Goal: Transaction & Acquisition: Purchase product/service

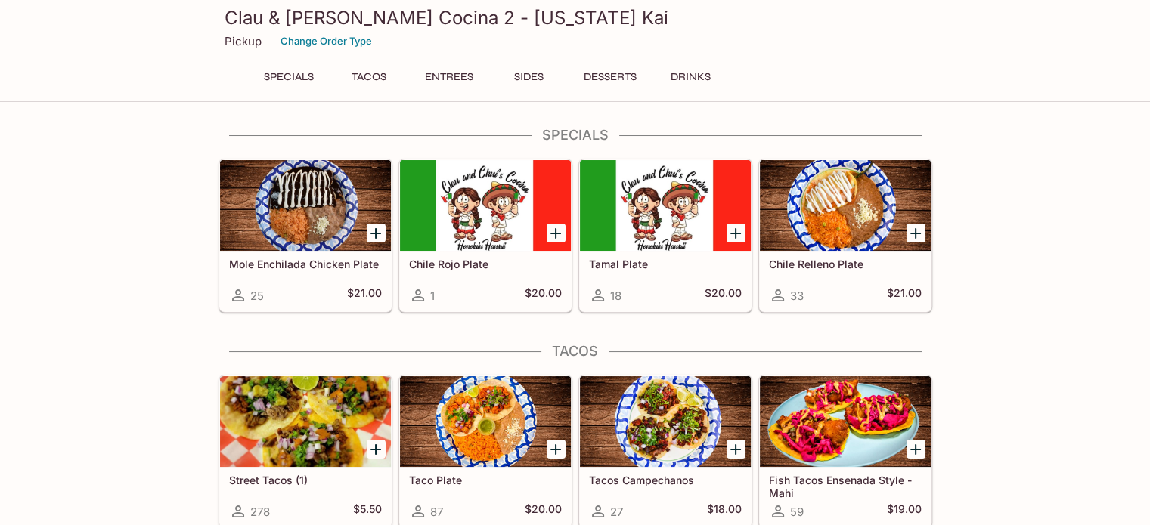
click at [288, 83] on button "Specials" at bounding box center [289, 77] width 68 height 21
click at [389, 80] on button "Tacos" at bounding box center [369, 77] width 68 height 21
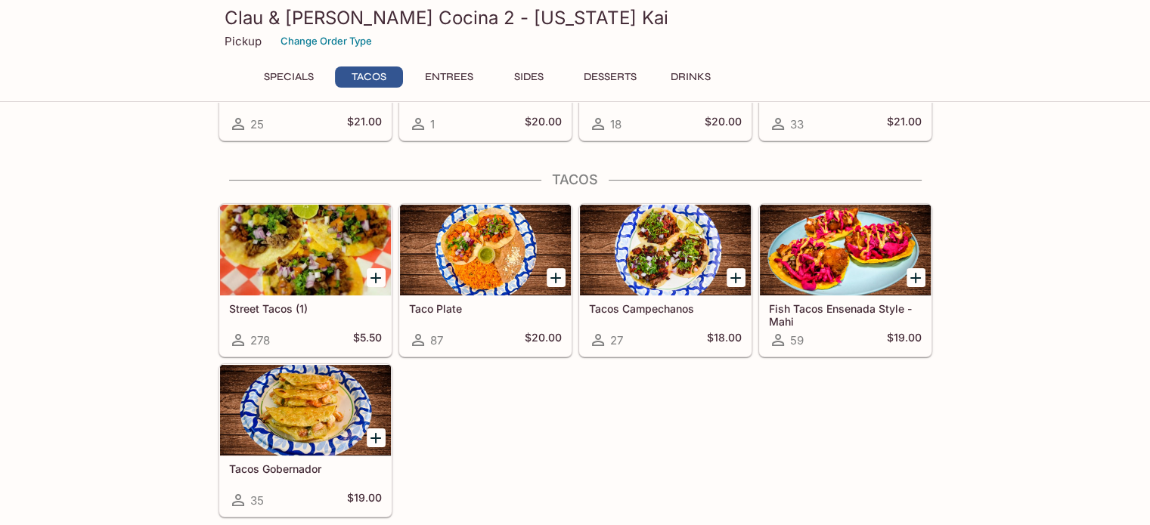
scroll to position [214, 0]
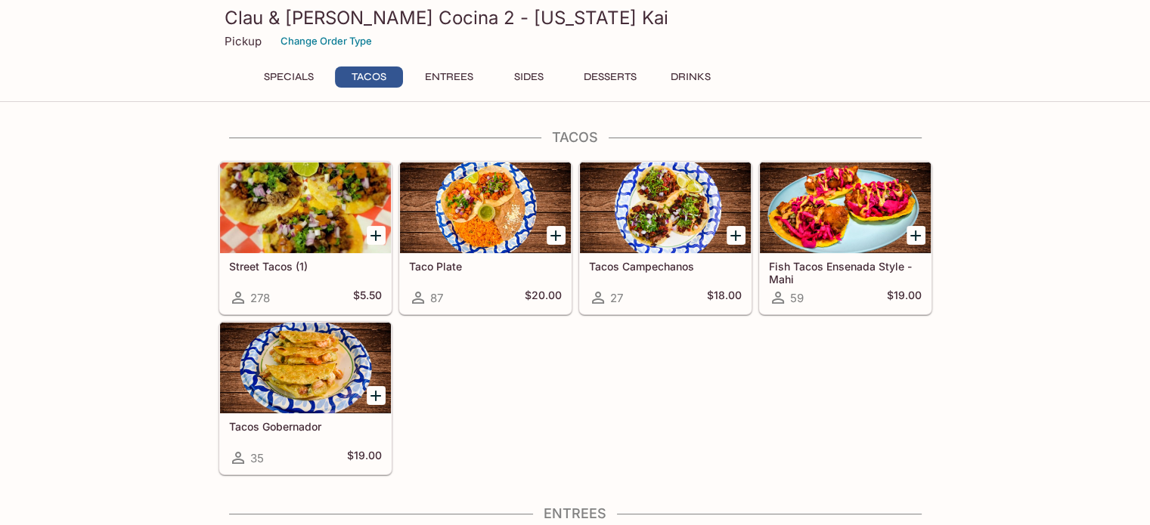
click at [450, 73] on button "Entrees" at bounding box center [449, 77] width 68 height 21
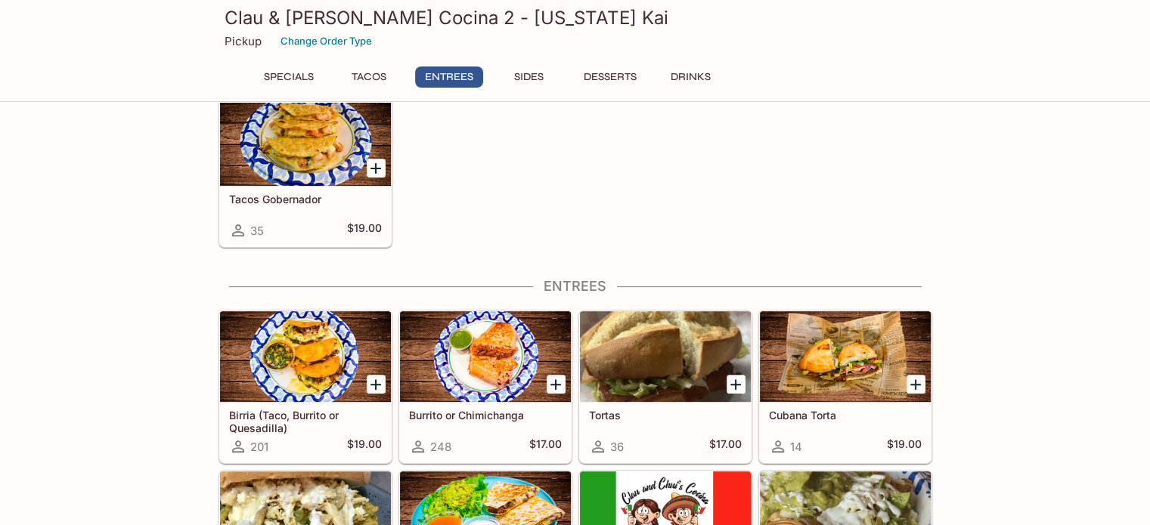
scroll to position [590, 0]
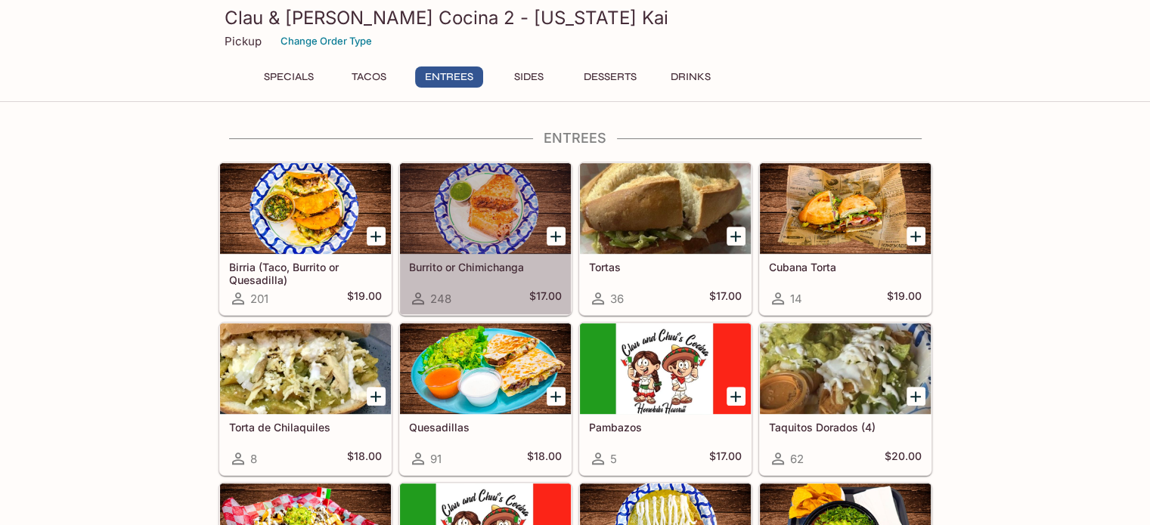
click at [454, 252] on div at bounding box center [485, 208] width 171 height 91
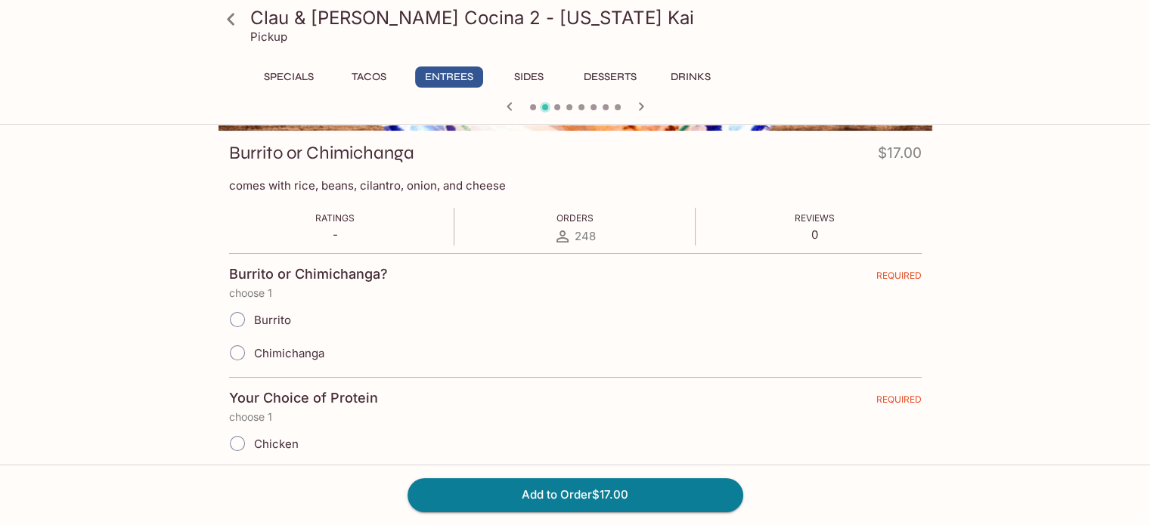
scroll to position [227, 0]
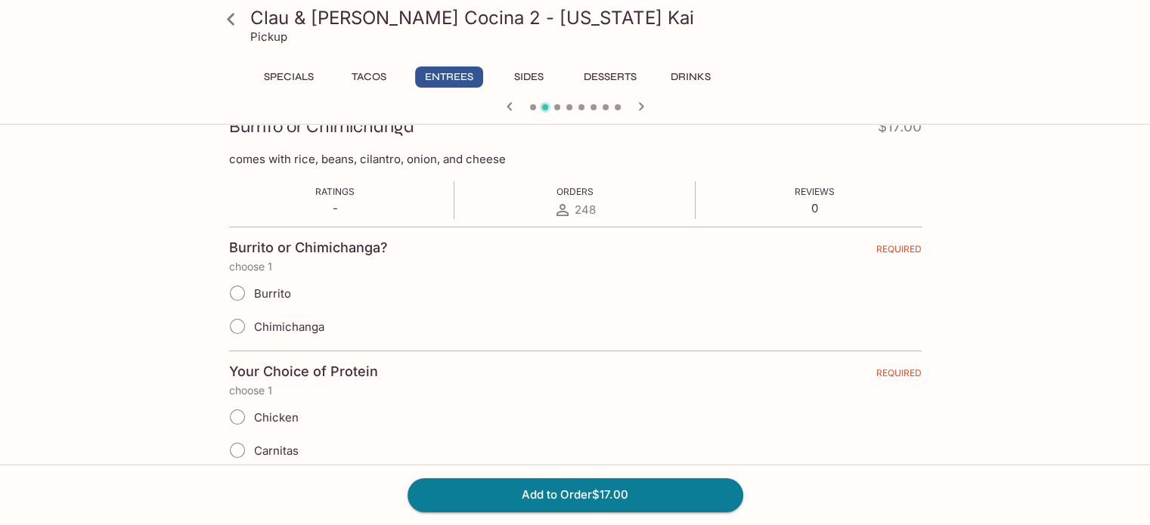
click at [277, 296] on span "Burrito" at bounding box center [272, 293] width 37 height 14
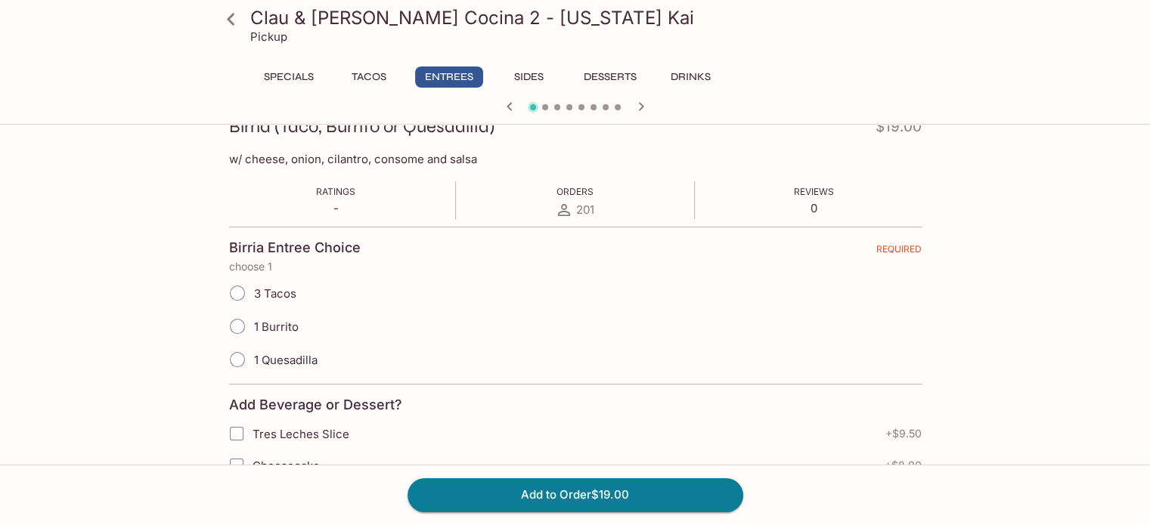
click at [289, 323] on span "1 Burrito" at bounding box center [276, 327] width 45 height 14
click at [253, 323] on input "1 Burrito" at bounding box center [237, 327] width 32 height 32
radio input "true"
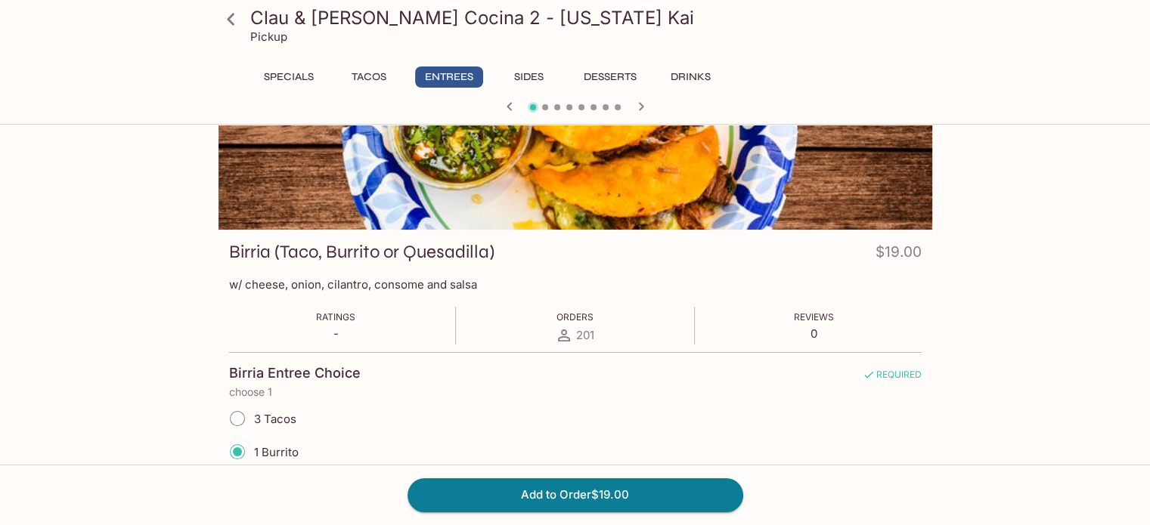
scroll to position [302, 0]
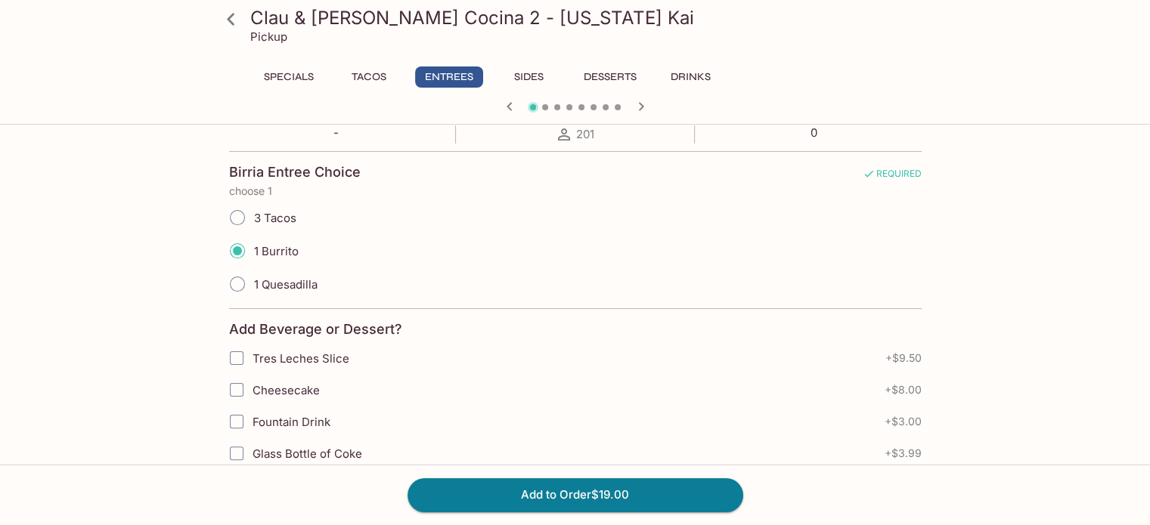
click at [245, 21] on link at bounding box center [231, 19] width 38 height 38
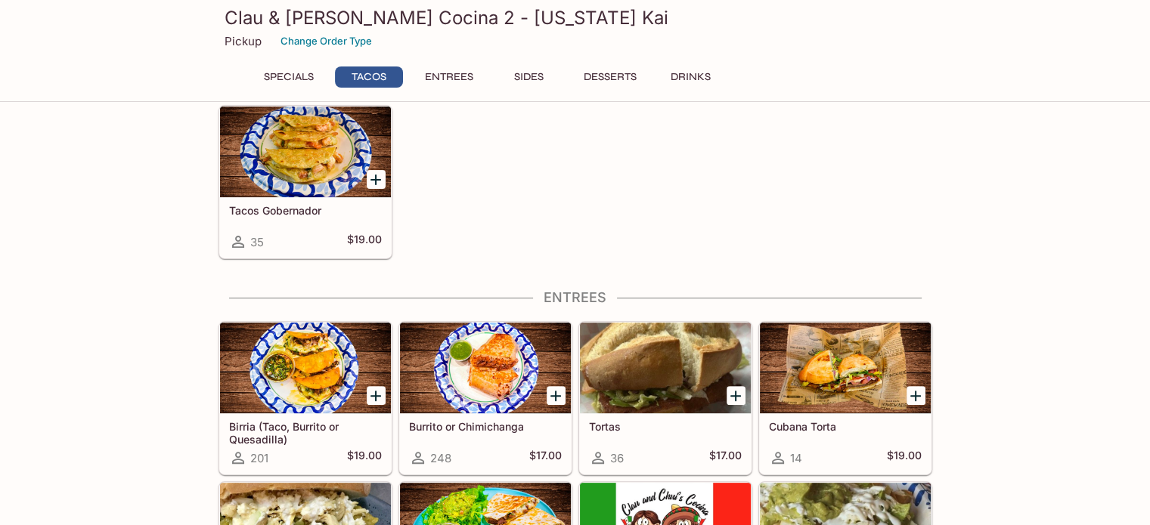
scroll to position [529, 0]
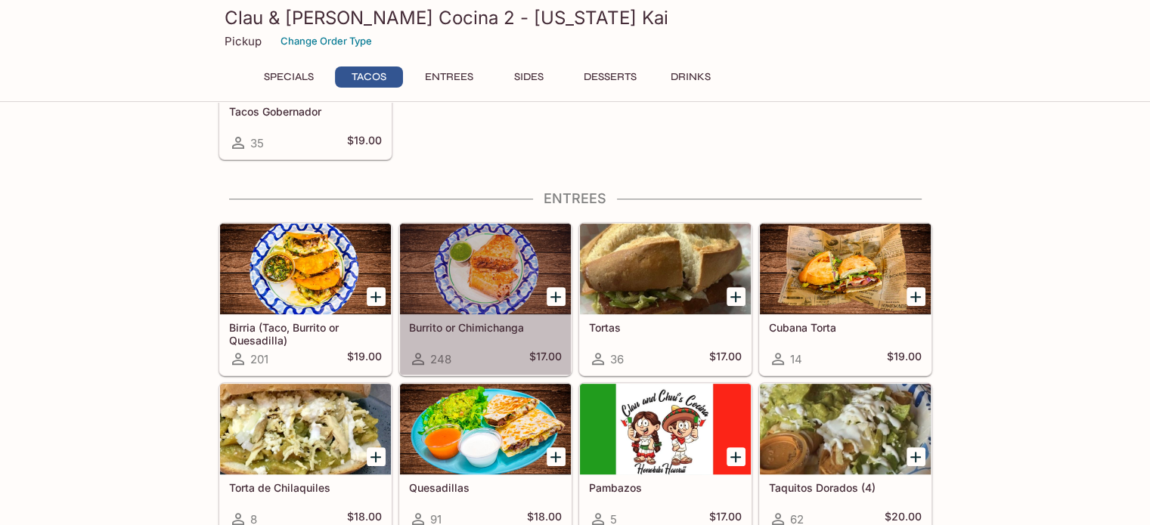
click at [471, 325] on h5 "Burrito or Chimichanga" at bounding box center [485, 327] width 153 height 13
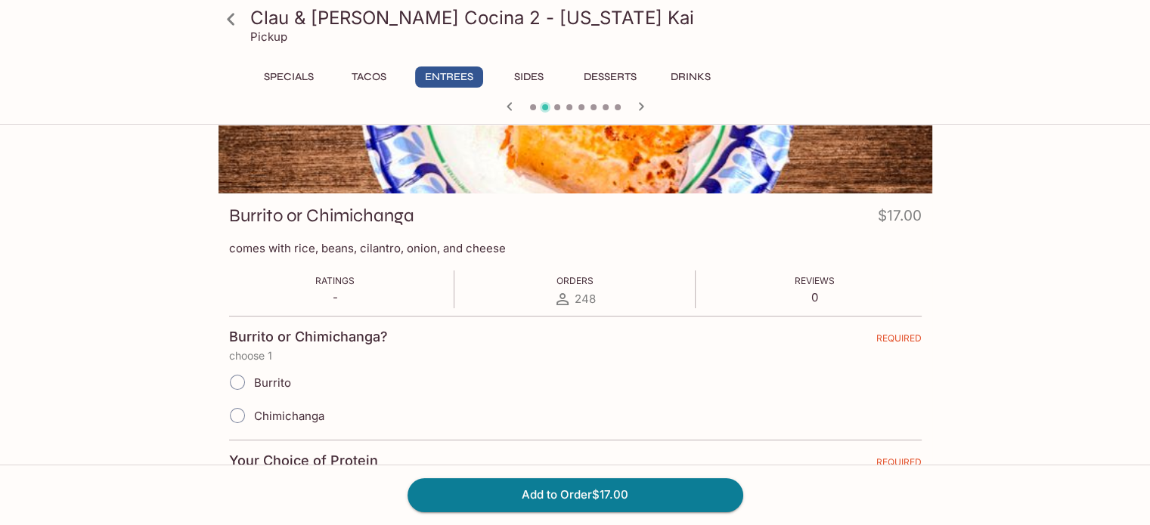
scroll to position [227, 0]
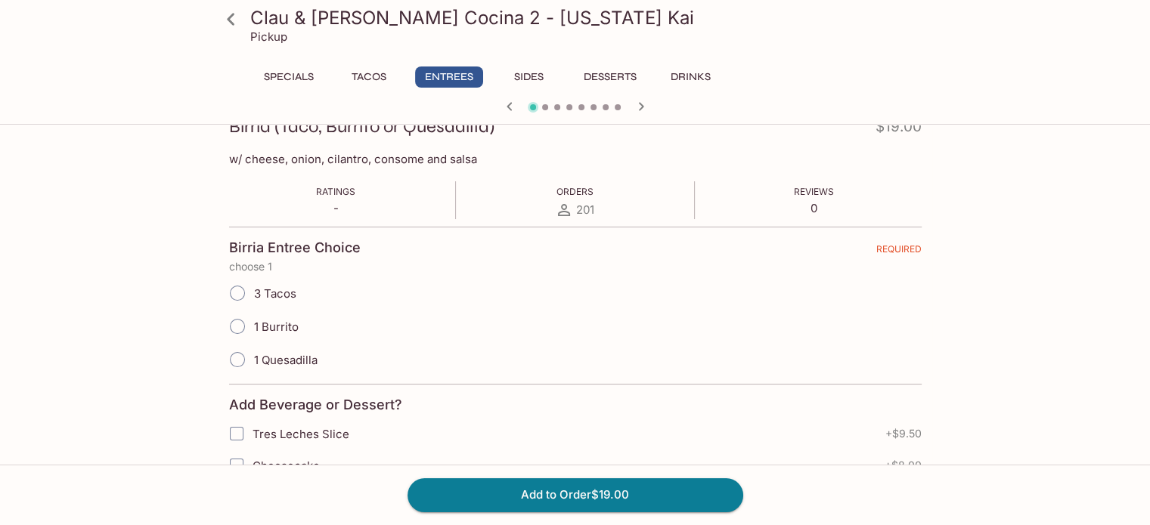
click at [277, 324] on span "1 Burrito" at bounding box center [276, 327] width 45 height 14
click at [240, 328] on input "1 Burrito" at bounding box center [237, 327] width 32 height 32
radio input "true"
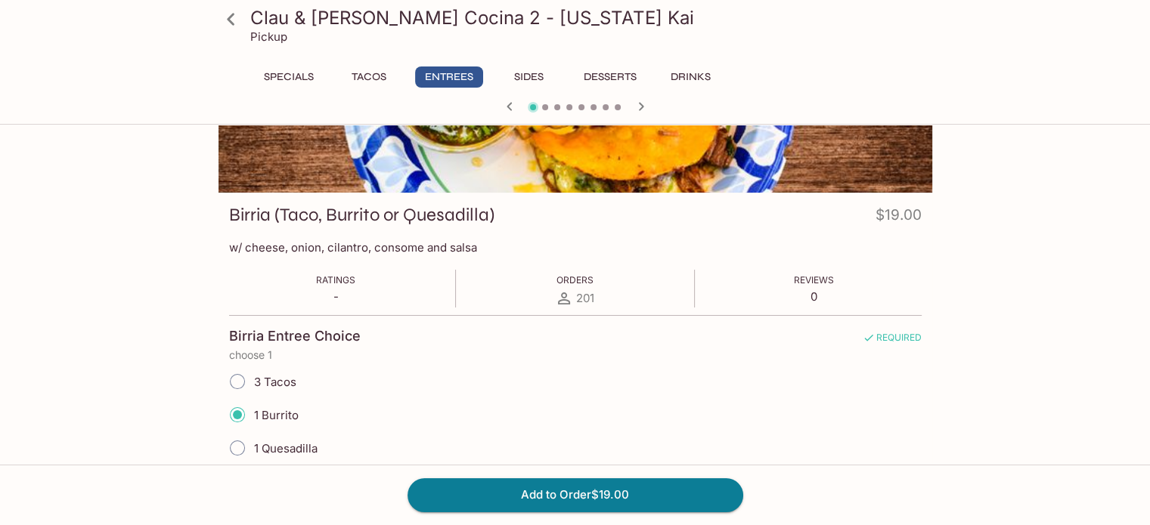
scroll to position [0, 0]
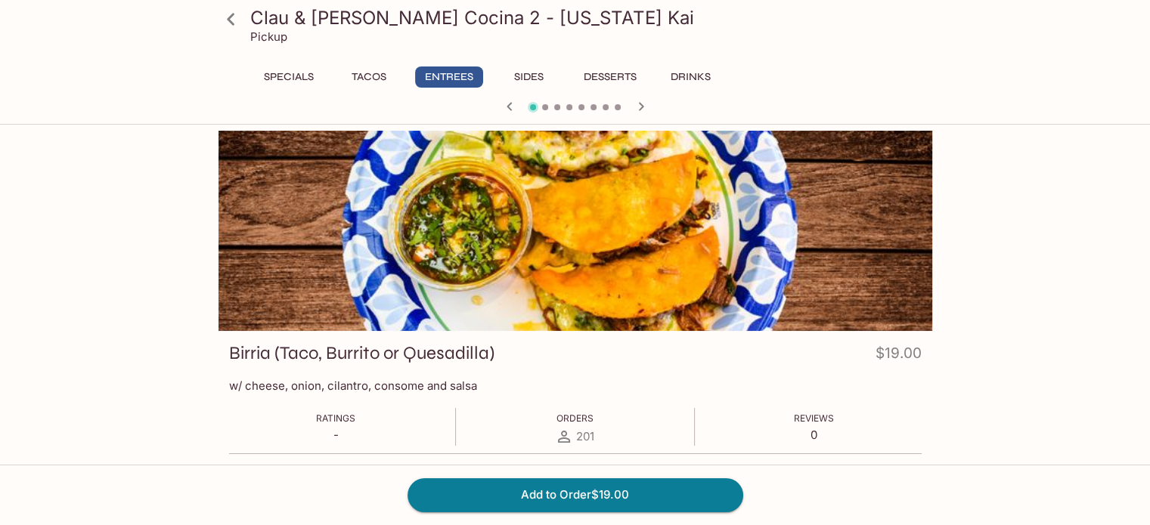
click at [226, 11] on icon at bounding box center [231, 19] width 26 height 26
